Goal: Task Accomplishment & Management: Complete application form

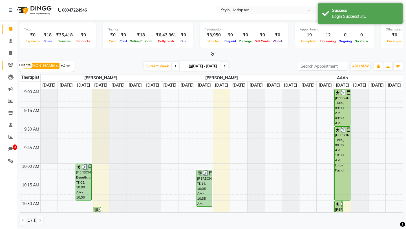
click at [12, 67] on icon at bounding box center [10, 65] width 5 height 4
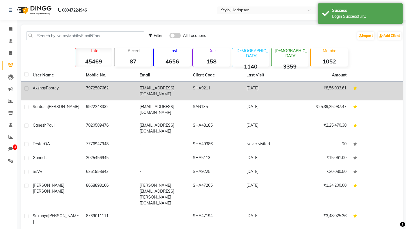
click at [95, 90] on td "7972507662" at bounding box center [109, 91] width 53 height 19
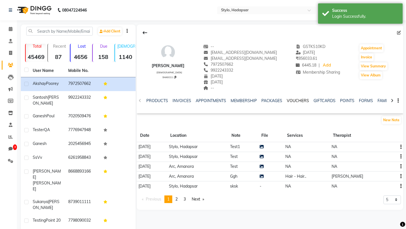
scroll to position [0, 115]
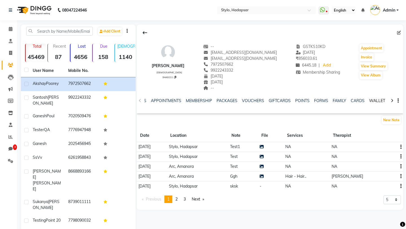
click at [369, 101] on link "WALLET" at bounding box center [377, 100] width 16 height 5
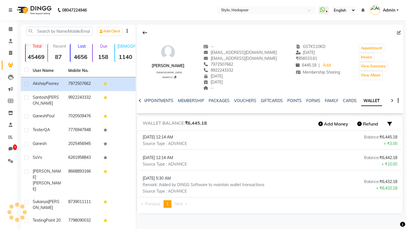
scroll to position [0, 54]
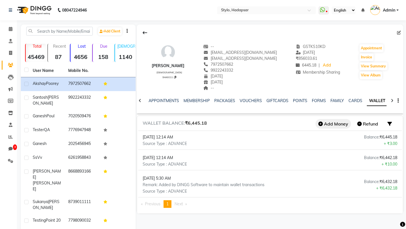
click at [334, 123] on button "Add Money" at bounding box center [334, 124] width 36 height 10
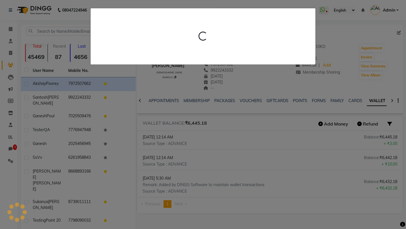
select select "23"
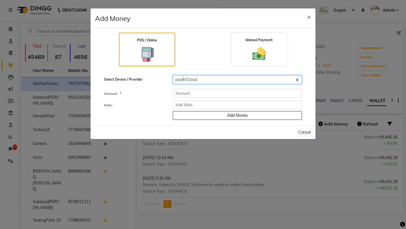
click at [199, 78] on select "Select payByCloud RazorPayPOS PineLabs Test1 Payrock WORLDNET pay by cloud test…" at bounding box center [237, 79] width 129 height 9
click at [259, 53] on img at bounding box center [259, 54] width 23 height 16
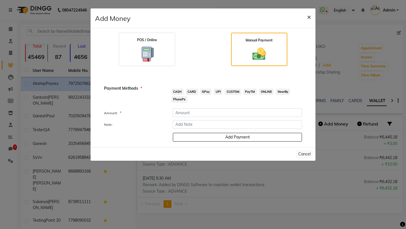
click at [309, 15] on span "×" at bounding box center [309, 16] width 4 height 8
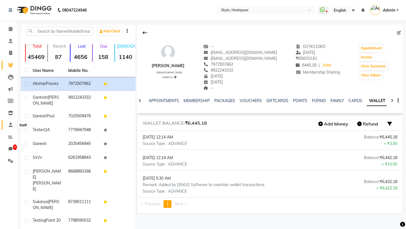
click at [10, 122] on span at bounding box center [11, 125] width 10 height 6
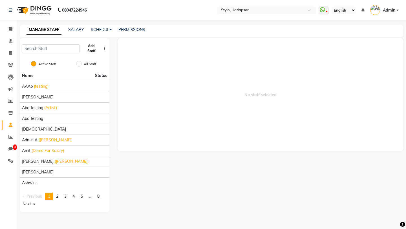
click at [93, 49] on button "Add Staff" at bounding box center [91, 48] width 19 height 15
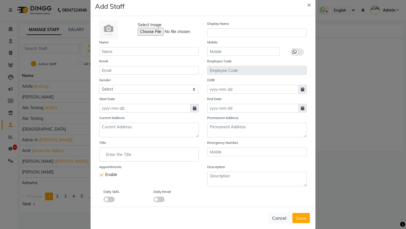
scroll to position [20, 0]
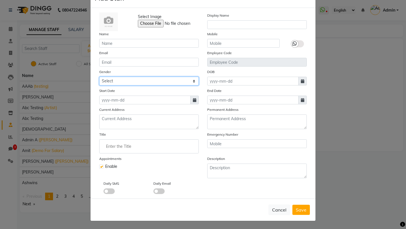
click at [140, 82] on select "Select [DEMOGRAPHIC_DATA] [DEMOGRAPHIC_DATA] Other Prefer Not To Say" at bounding box center [149, 81] width 100 height 9
click at [126, 82] on select "Select [DEMOGRAPHIC_DATA] [DEMOGRAPHIC_DATA] Other Prefer Not To Say" at bounding box center [149, 81] width 100 height 9
click at [129, 74] on div "Gender Select [DEMOGRAPHIC_DATA] [DEMOGRAPHIC_DATA] Other Prefer Not To Say" at bounding box center [149, 77] width 108 height 17
click at [129, 80] on select "Select [DEMOGRAPHIC_DATA] [DEMOGRAPHIC_DATA] Other Prefer Not To Say" at bounding box center [149, 81] width 100 height 9
